Goal: Use online tool/utility: Utilize a website feature to perform a specific function

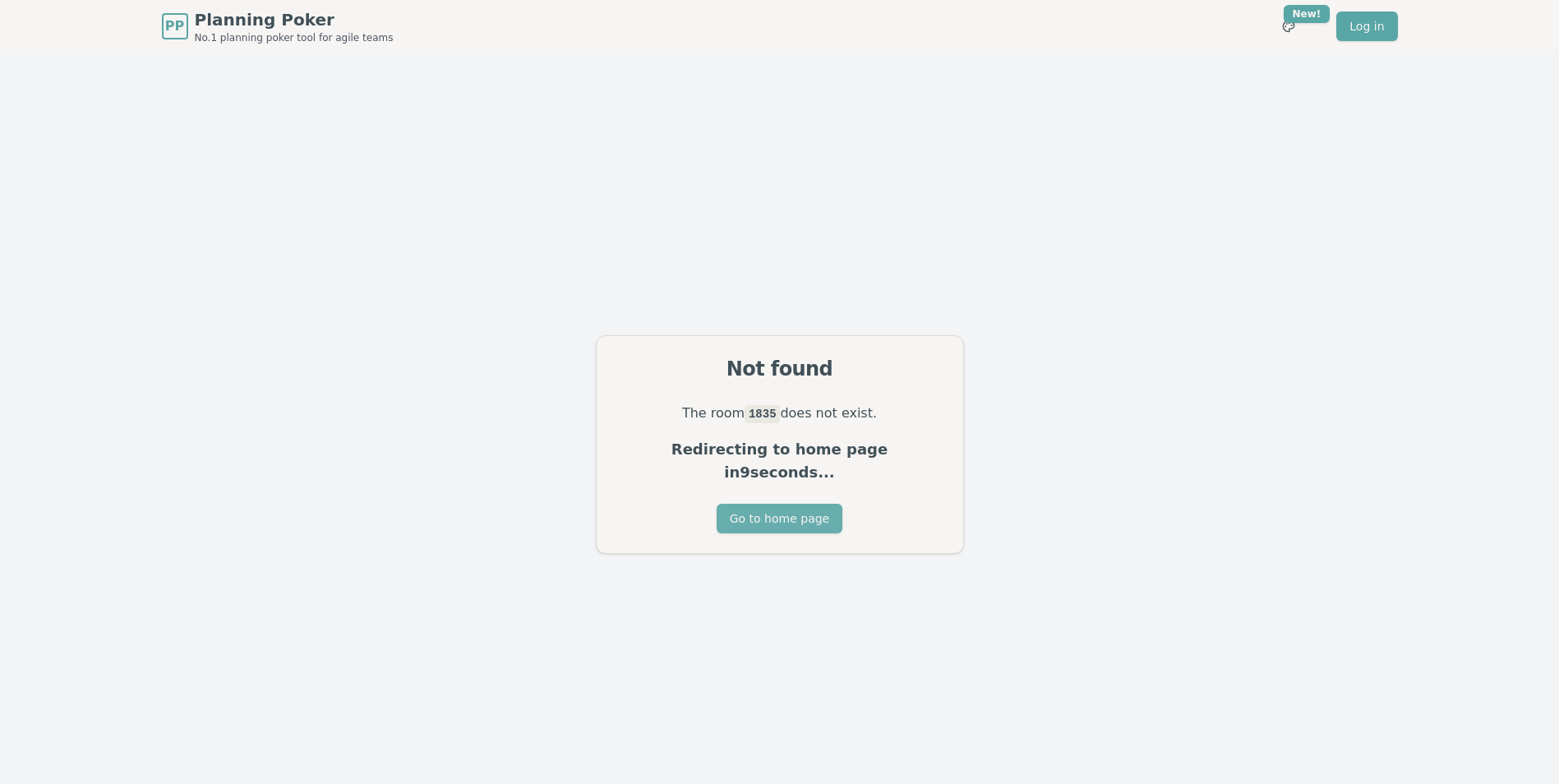
click at [788, 504] on button "Go to home page" at bounding box center [780, 518] width 126 height 29
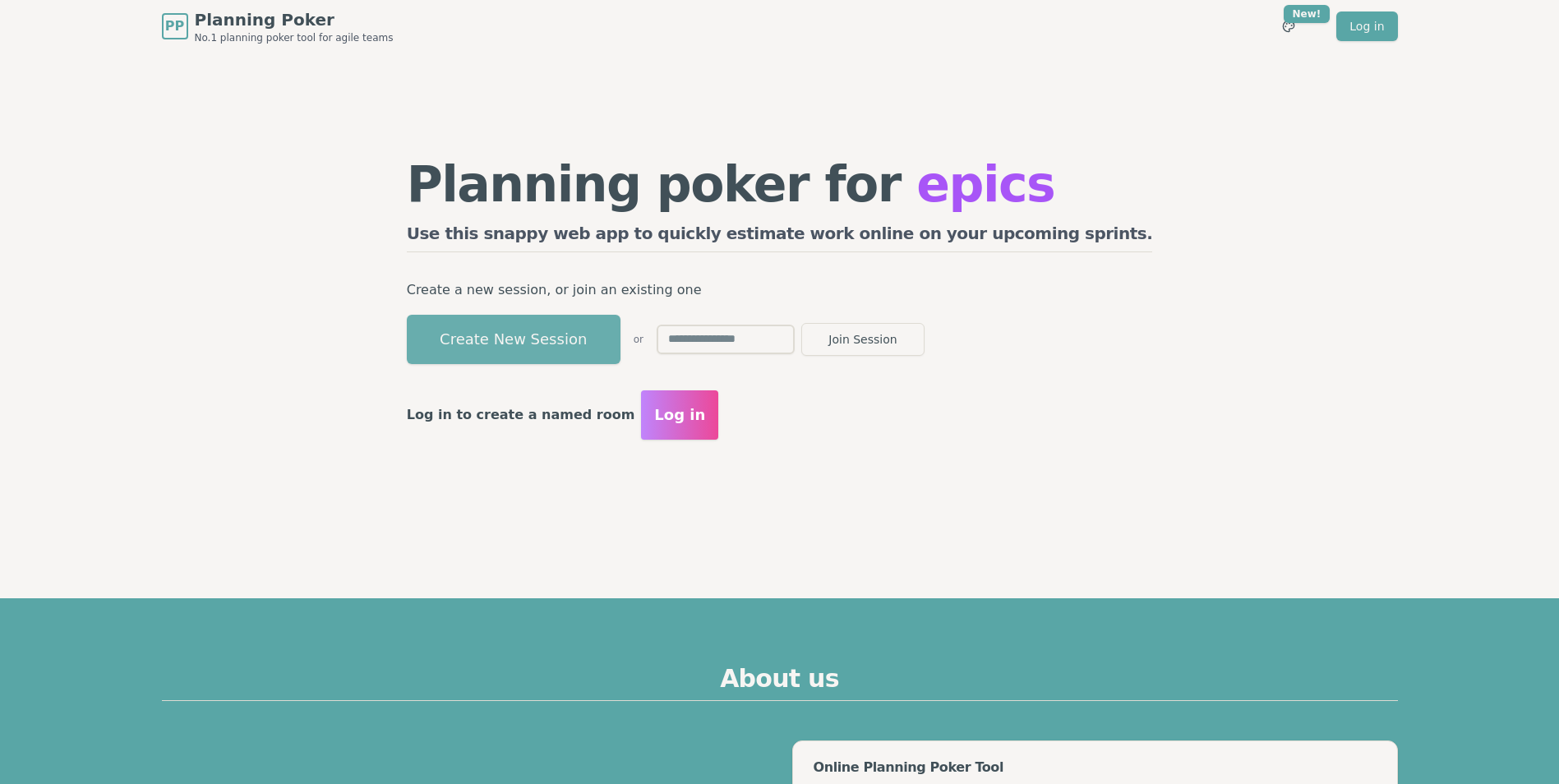
click at [620, 355] on button "Create New Session" at bounding box center [514, 340] width 214 height 50
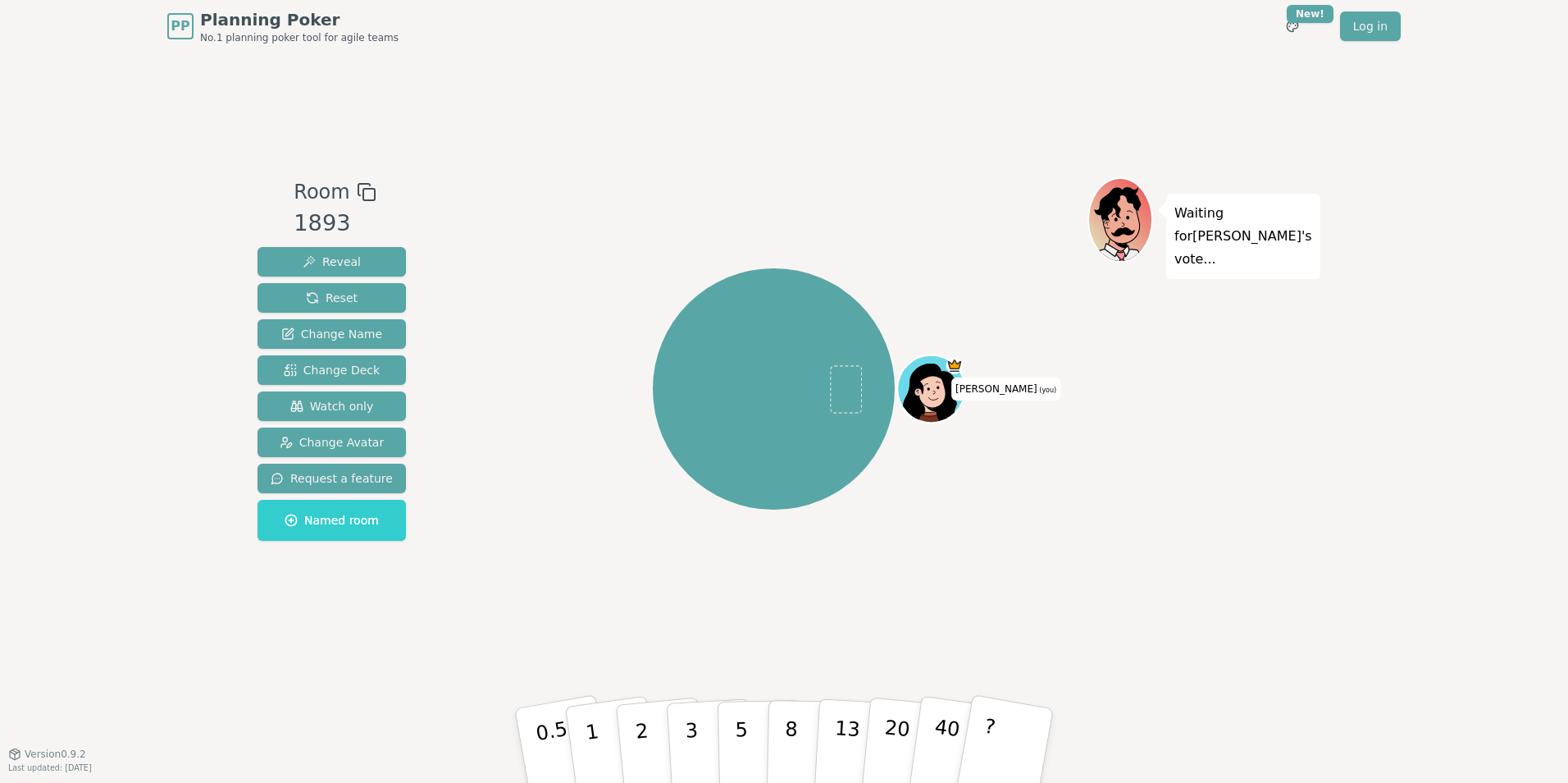
click at [120, 412] on div "PP Planning Poker No.1 planning poker tool for agile teams Toggle theme New! Lo…" at bounding box center [784, 392] width 1568 height 783
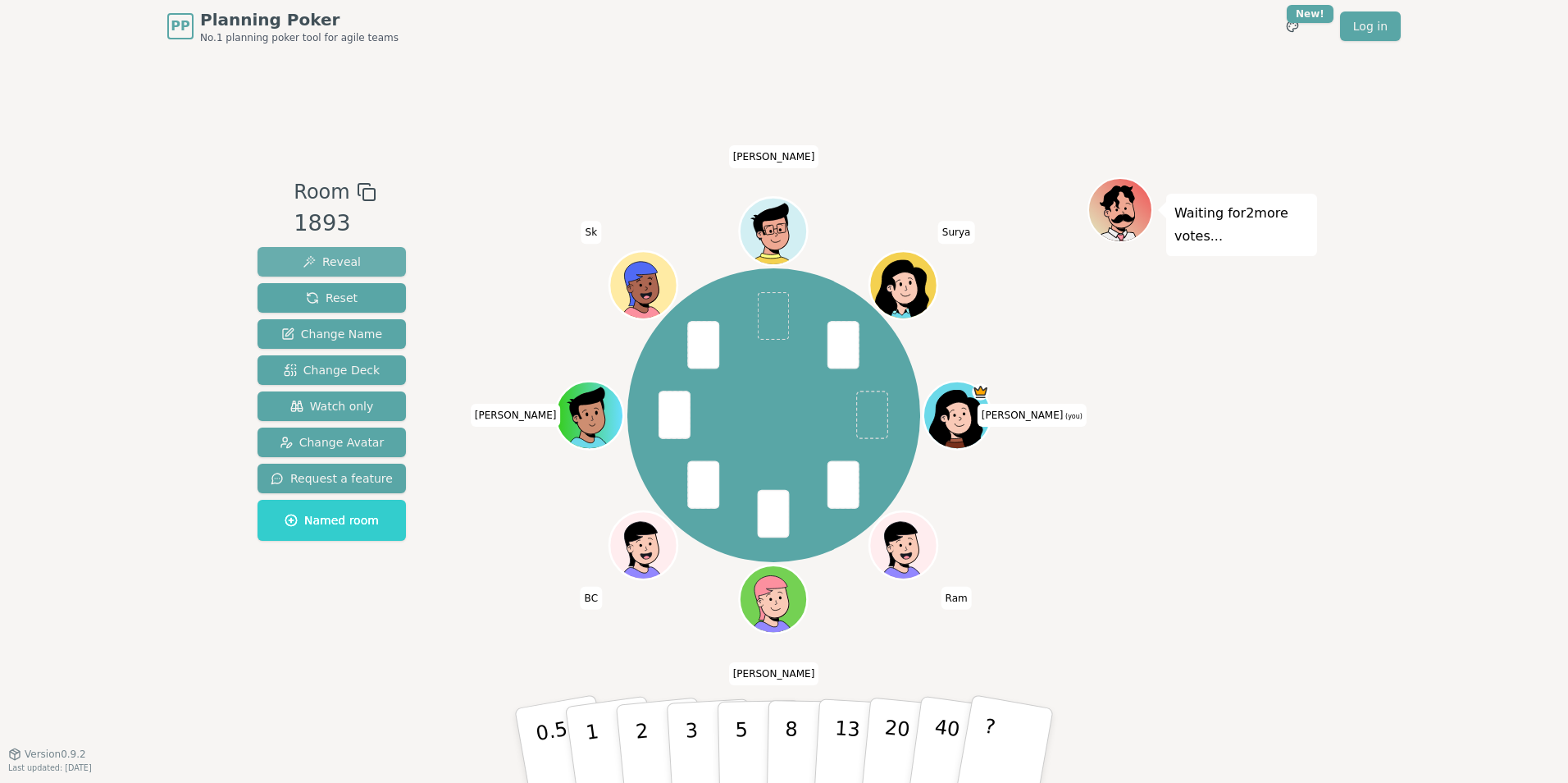
click at [343, 250] on button "Reveal" at bounding box center [332, 261] width 149 height 29
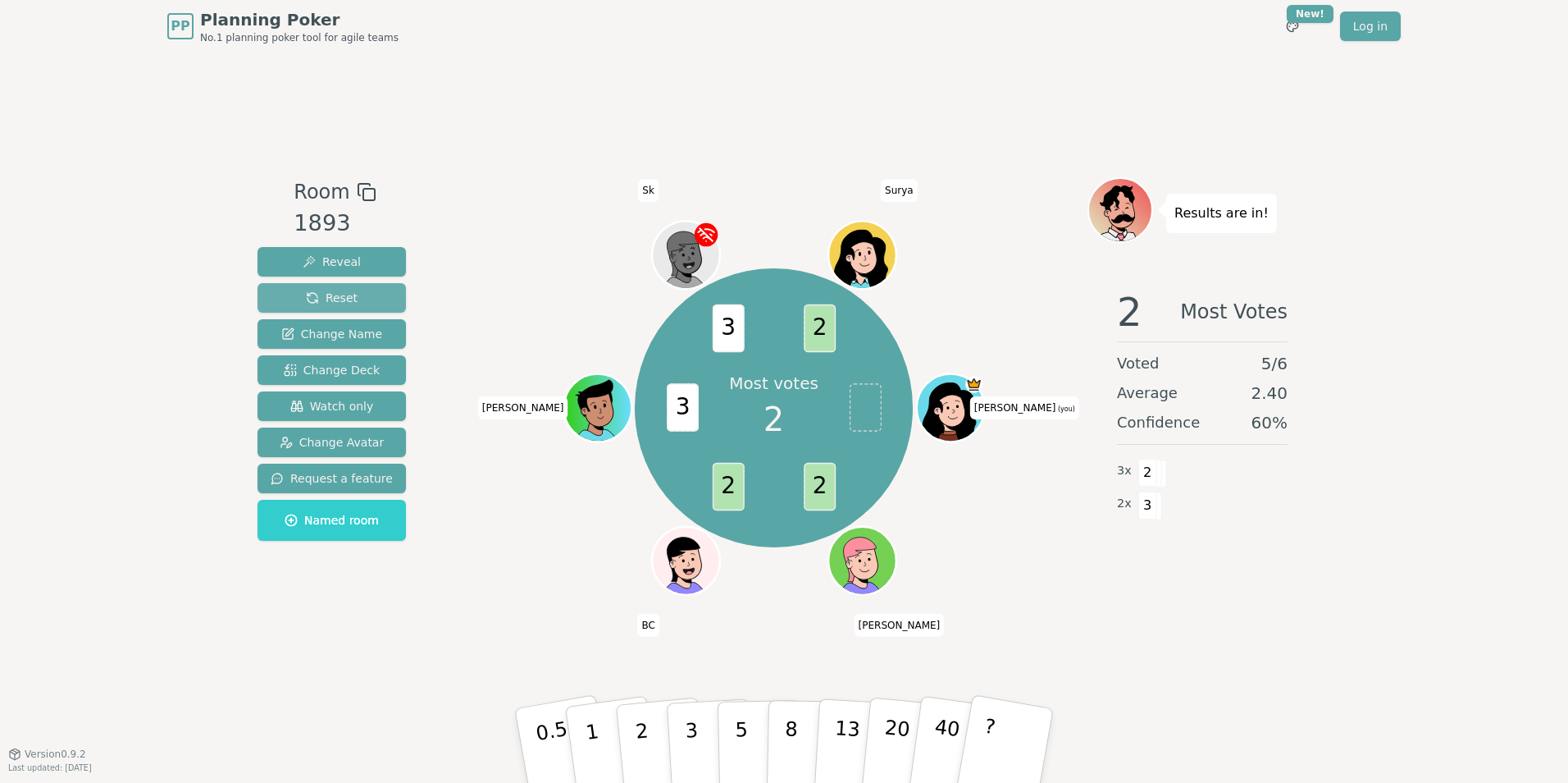
click at [332, 295] on span "Reset" at bounding box center [331, 298] width 51 height 17
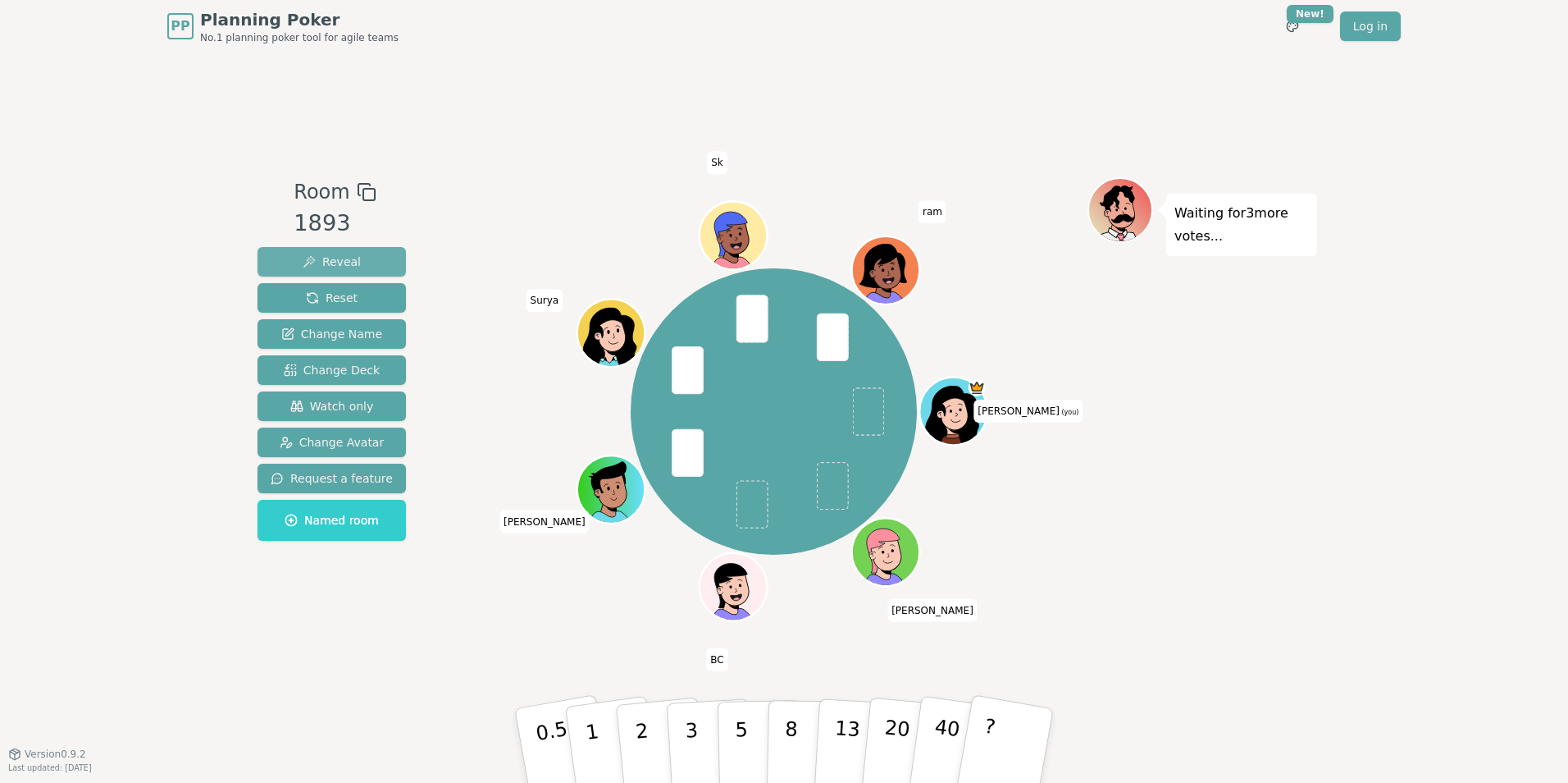
click at [371, 260] on button "Reveal" at bounding box center [332, 261] width 149 height 29
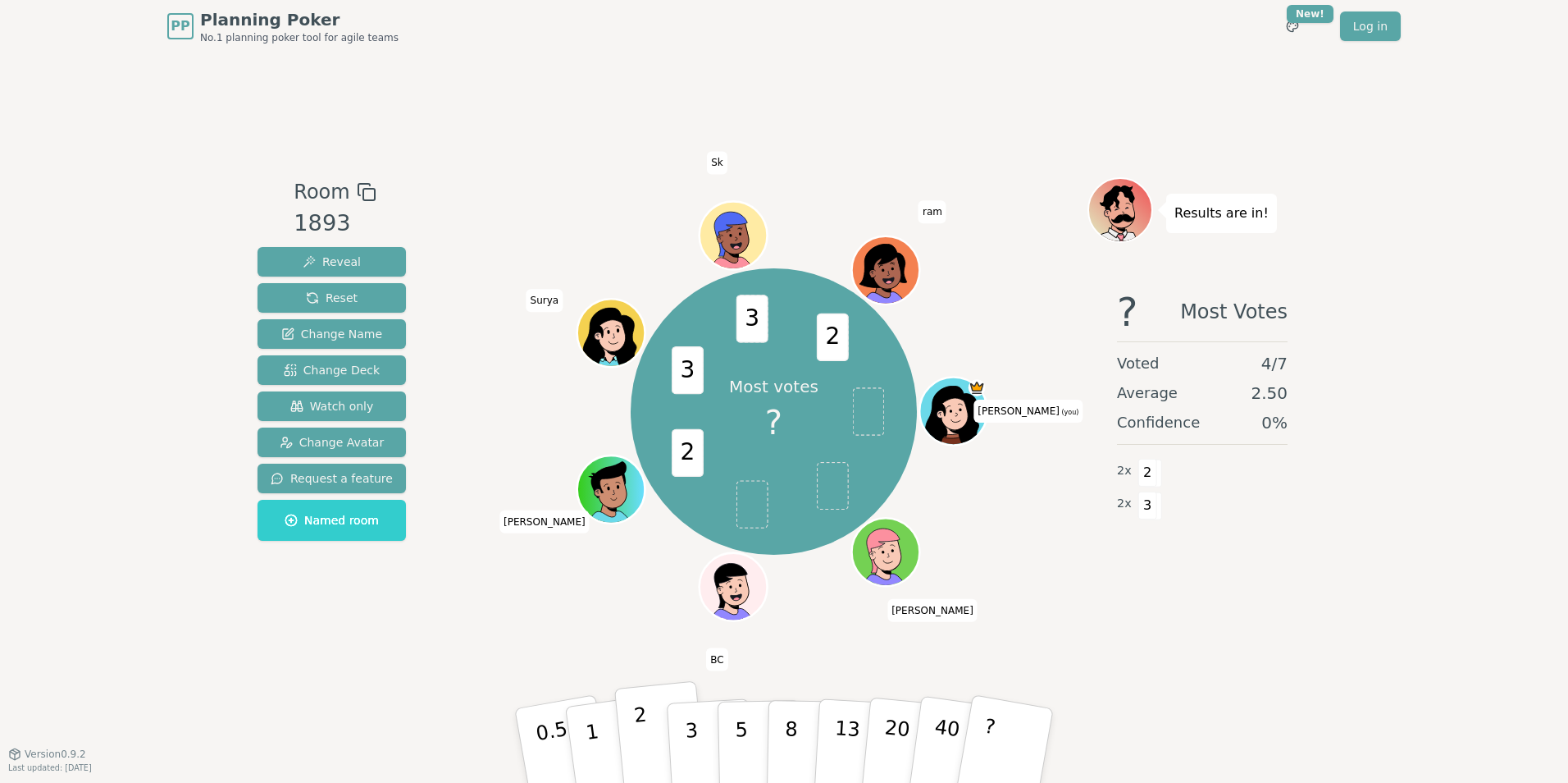
click at [632, 759] on button "2" at bounding box center [661, 746] width 94 height 130
